Goal: Task Accomplishment & Management: Manage account settings

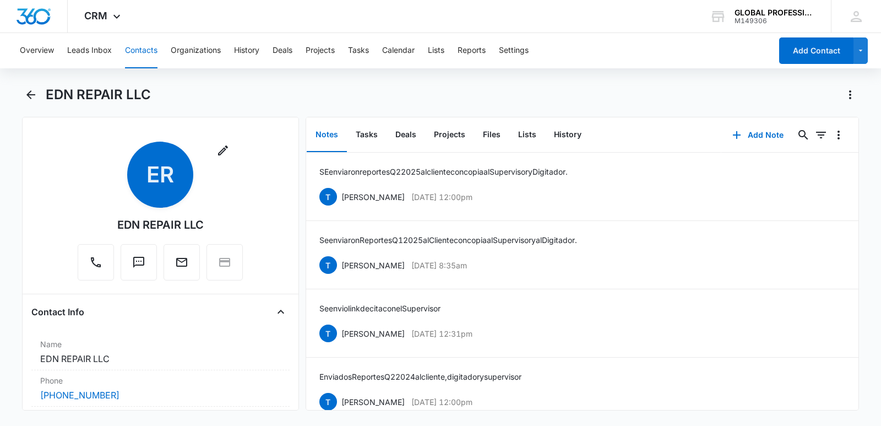
click at [149, 50] on button "Contacts" at bounding box center [141, 50] width 32 height 35
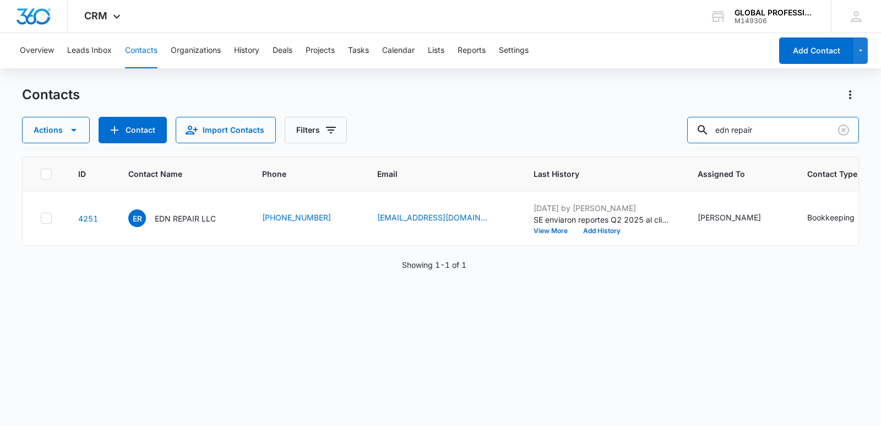
drag, startPoint x: 776, startPoint y: 131, endPoint x: 226, endPoint y: 38, distance: 557.8
click at [363, 73] on div "Overview Leads Inbox Contacts Organizations History Deals Projects Tasks Calend…" at bounding box center [440, 228] width 881 height 391
type input "llv"
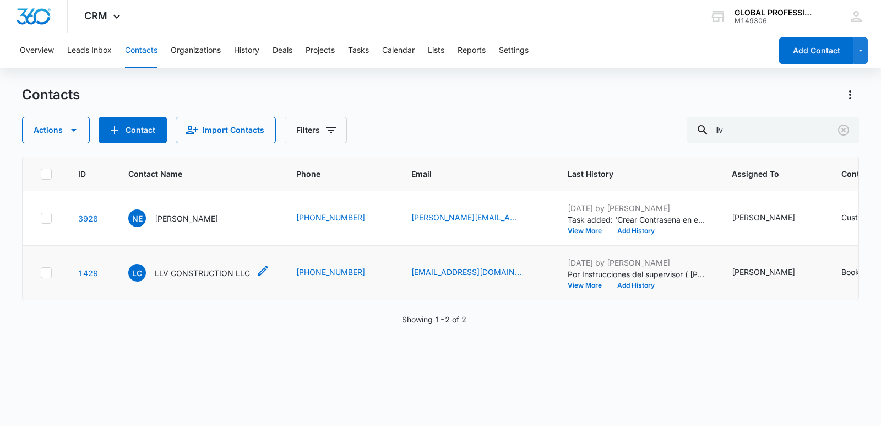
click at [177, 281] on div "LC LLV CONSTRUCTION LLC" at bounding box center [189, 273] width 122 height 18
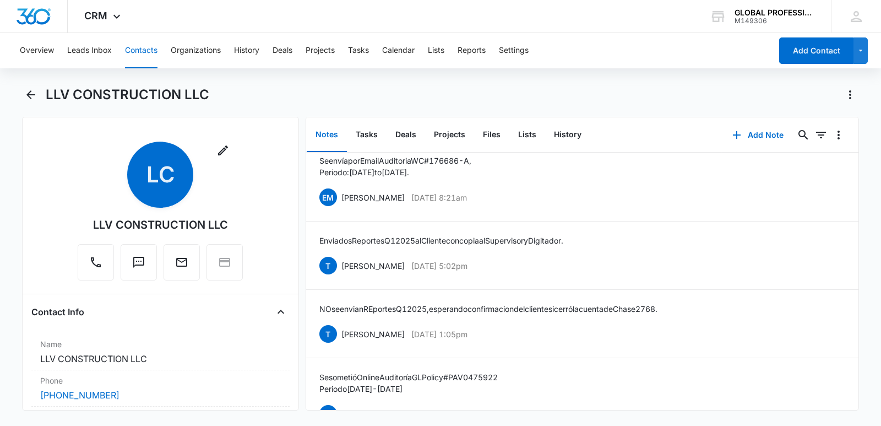
scroll to position [440, 0]
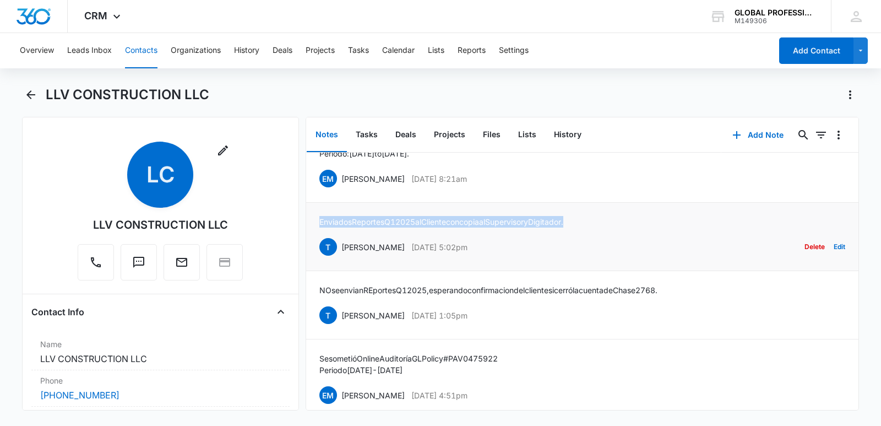
drag, startPoint x: 320, startPoint y: 246, endPoint x: 597, endPoint y: 243, distance: 277.0
click at [597, 243] on div "Enviados Reportes Q1 2025 al Cliente con copia al Supervisor y Digitador. [PERS…" at bounding box center [582, 236] width 526 height 41
copy p "Enviados Reportes Q1 2025 al Cliente con copia al Supervisor y Digitador."
click at [760, 128] on button "Add Note" at bounding box center [757, 135] width 73 height 26
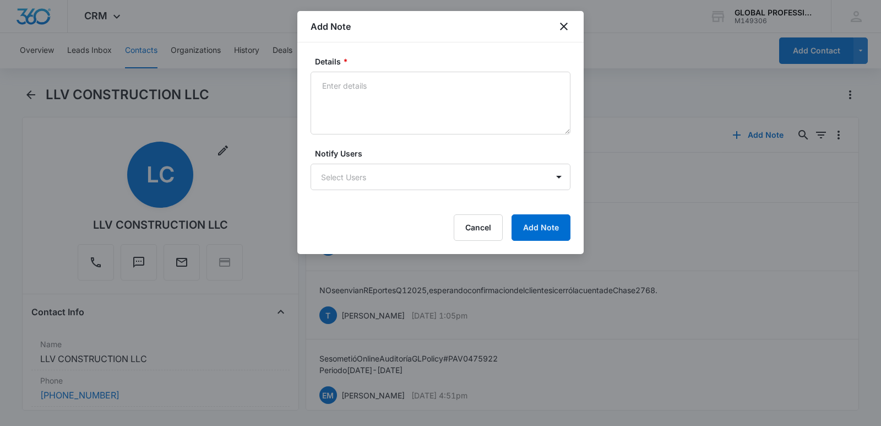
click at [385, 70] on div "Details *" at bounding box center [441, 95] width 260 height 79
click at [331, 87] on textarea "Details *" at bounding box center [441, 103] width 260 height 63
paste textarea "Enviados Reportes Q1 2025 al Cliente con copia al Supervisor y Digitador."
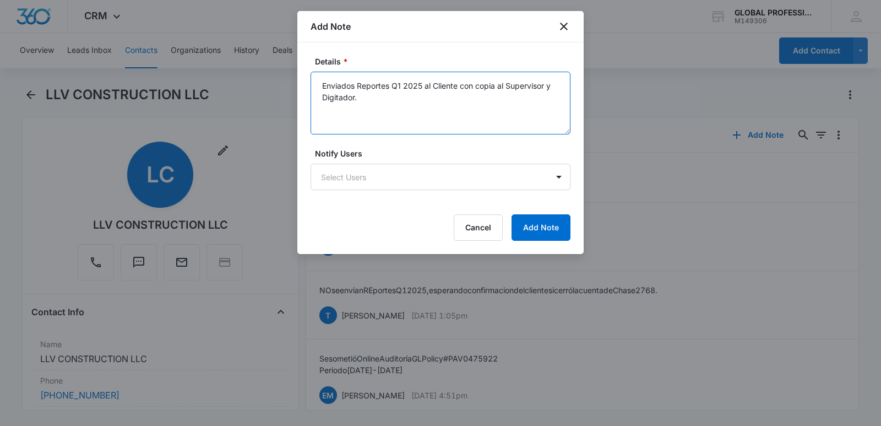
click at [400, 85] on textarea "Enviados Reportes Q1 2025 al Cliente con copia al Supervisor y Digitador." at bounding box center [441, 103] width 260 height 63
type textarea "Enviados Reportes Q3 2025 al Cliente con copia al Supervisor y Digitador."
click at [320, 178] on body "CRM Apps Reputation Websites Forms CRM Email Ads Intelligence Brand Settings AI…" at bounding box center [440, 213] width 881 height 426
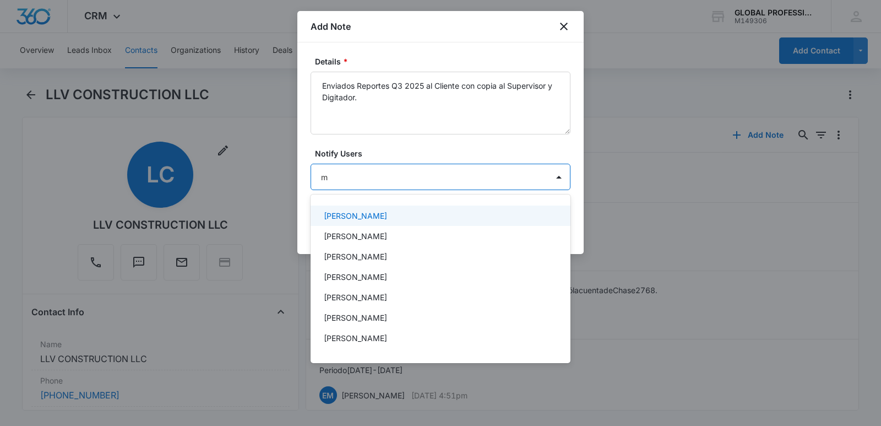
type input "ma"
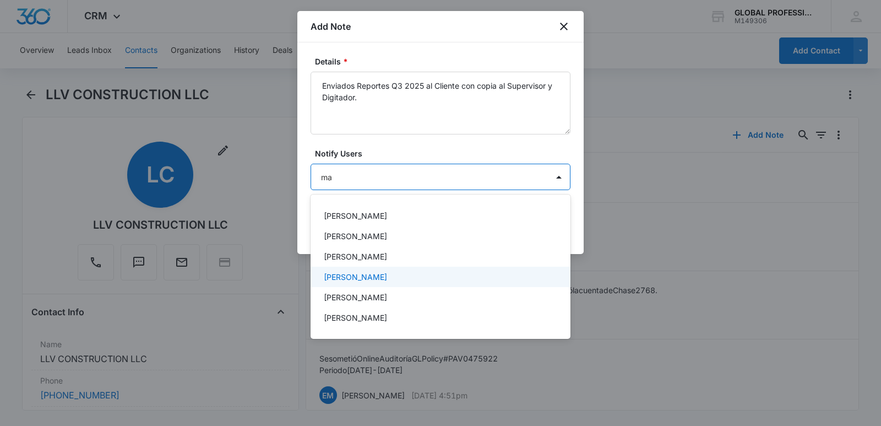
click at [352, 280] on p "[PERSON_NAME]" at bounding box center [355, 277] width 63 height 12
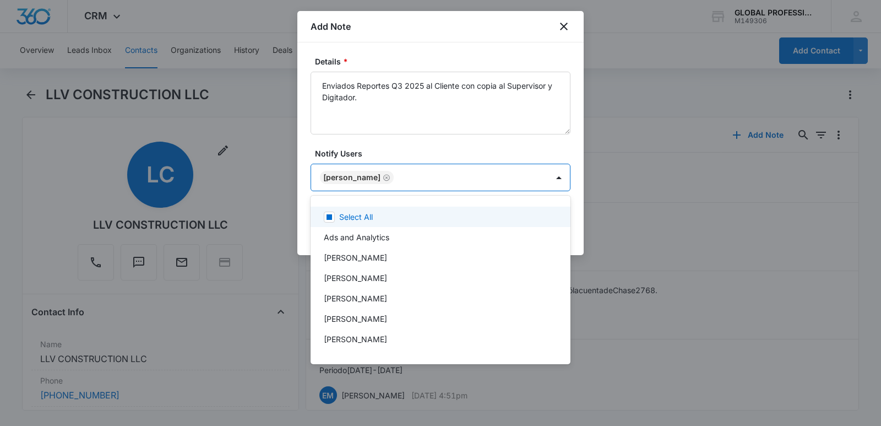
click at [526, 147] on div at bounding box center [440, 213] width 881 height 426
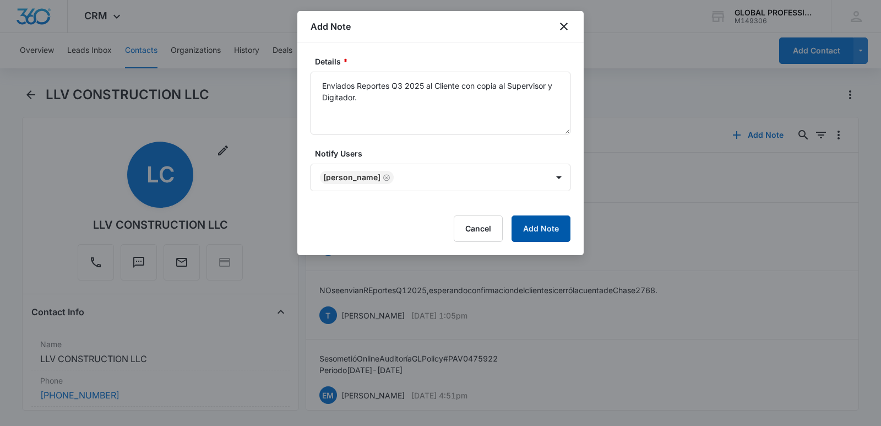
click at [546, 225] on button "Add Note" at bounding box center [540, 228] width 59 height 26
